Goal: Use online tool/utility

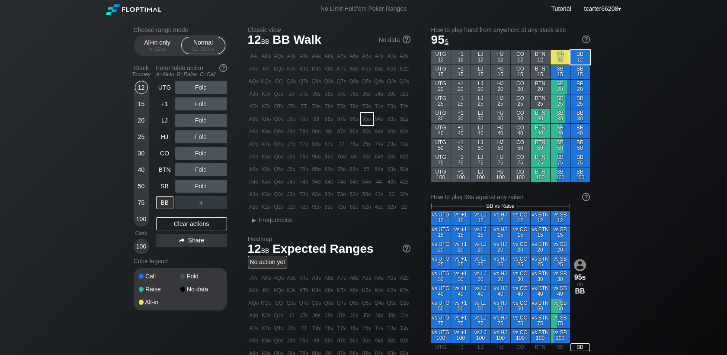
click at [142, 121] on div "20" at bounding box center [141, 120] width 13 height 13
drag, startPoint x: 142, startPoint y: 131, endPoint x: 138, endPoint y: 138, distance: 7.6
click at [142, 132] on div "25" at bounding box center [141, 136] width 13 height 13
click at [138, 138] on div "25" at bounding box center [141, 136] width 13 height 13
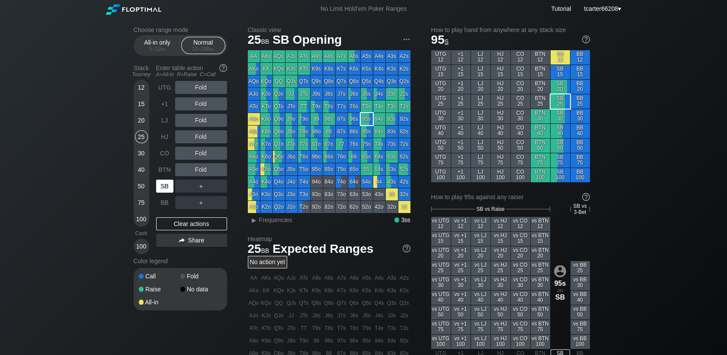
click at [165, 186] on div "SB" at bounding box center [164, 186] width 17 height 13
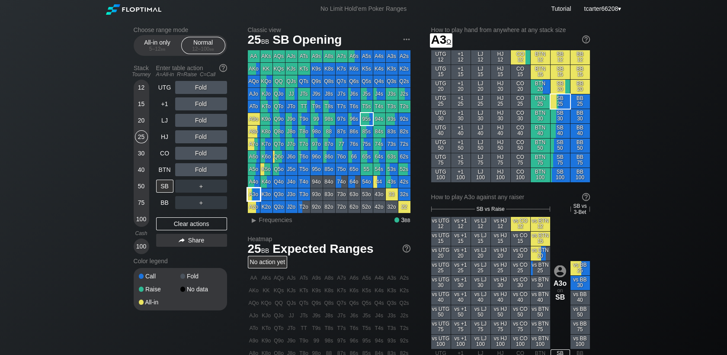
click at [252, 196] on div "A3o" at bounding box center [254, 194] width 12 height 12
drag, startPoint x: 206, startPoint y: 231, endPoint x: 180, endPoint y: 222, distance: 27.7
click at [206, 230] on div "Clear actions" at bounding box center [191, 223] width 71 height 13
click at [159, 203] on div "BB" at bounding box center [164, 202] width 17 height 13
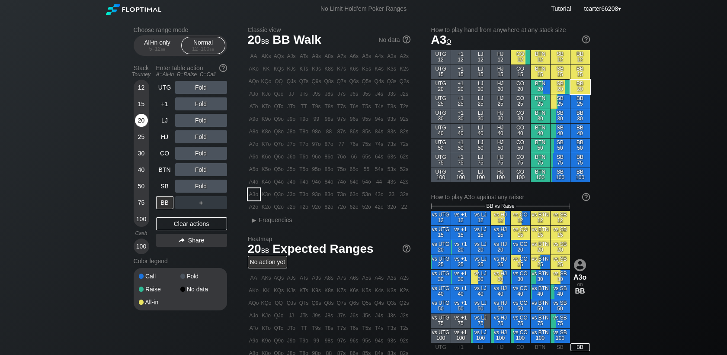
click at [144, 125] on div "20" at bounding box center [141, 120] width 13 height 13
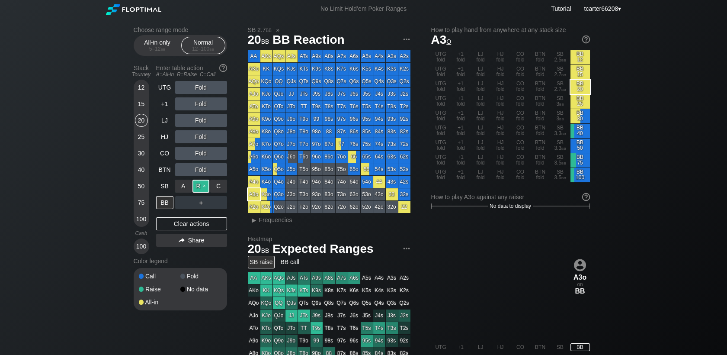
click at [202, 189] on div "R ✕" at bounding box center [201, 186] width 17 height 13
